Goal: Task Accomplishment & Management: Manage account settings

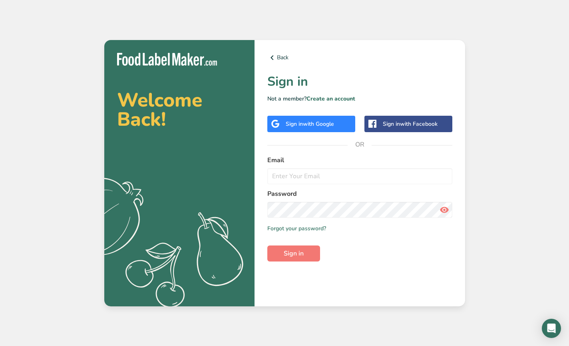
click at [400, 126] on div "Sign in with Facebook" at bounding box center [410, 124] width 55 height 8
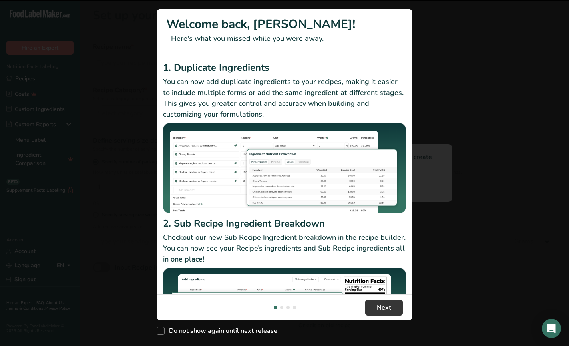
click at [332, 122] on div "1. Duplicate Ingredients You can now add duplicate ingredients to your recipes,…" at bounding box center [284, 138] width 243 height 156
click at [553, 14] on button "New Features" at bounding box center [555, 14] width 13 height 13
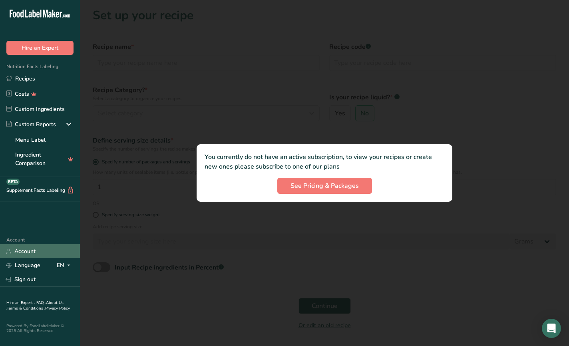
click at [22, 254] on link "Account" at bounding box center [40, 251] width 80 height 14
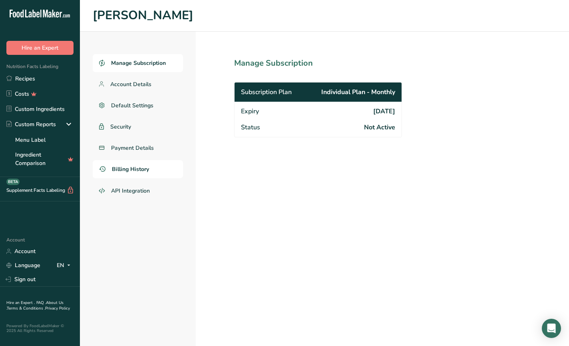
click at [132, 173] on link "Billing History" at bounding box center [138, 169] width 90 height 18
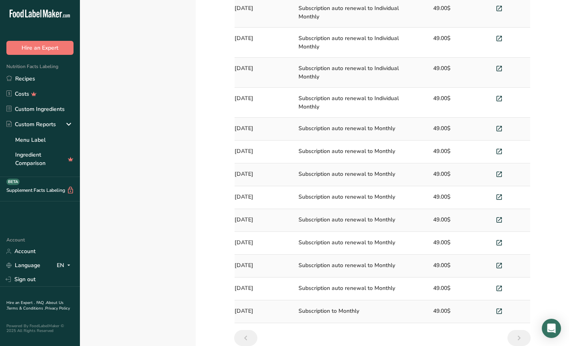
scroll to position [294, 0]
click at [501, 243] on icon at bounding box center [499, 243] width 7 height 11
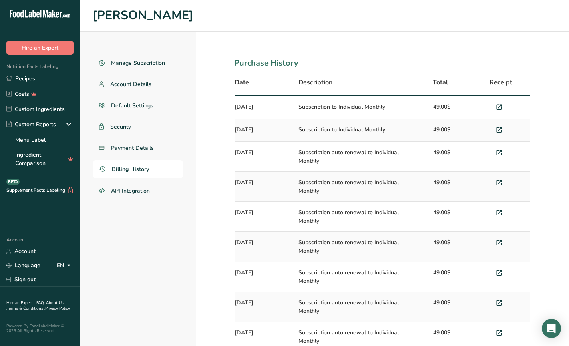
scroll to position [0, 0]
